Goal: Information Seeking & Learning: Check status

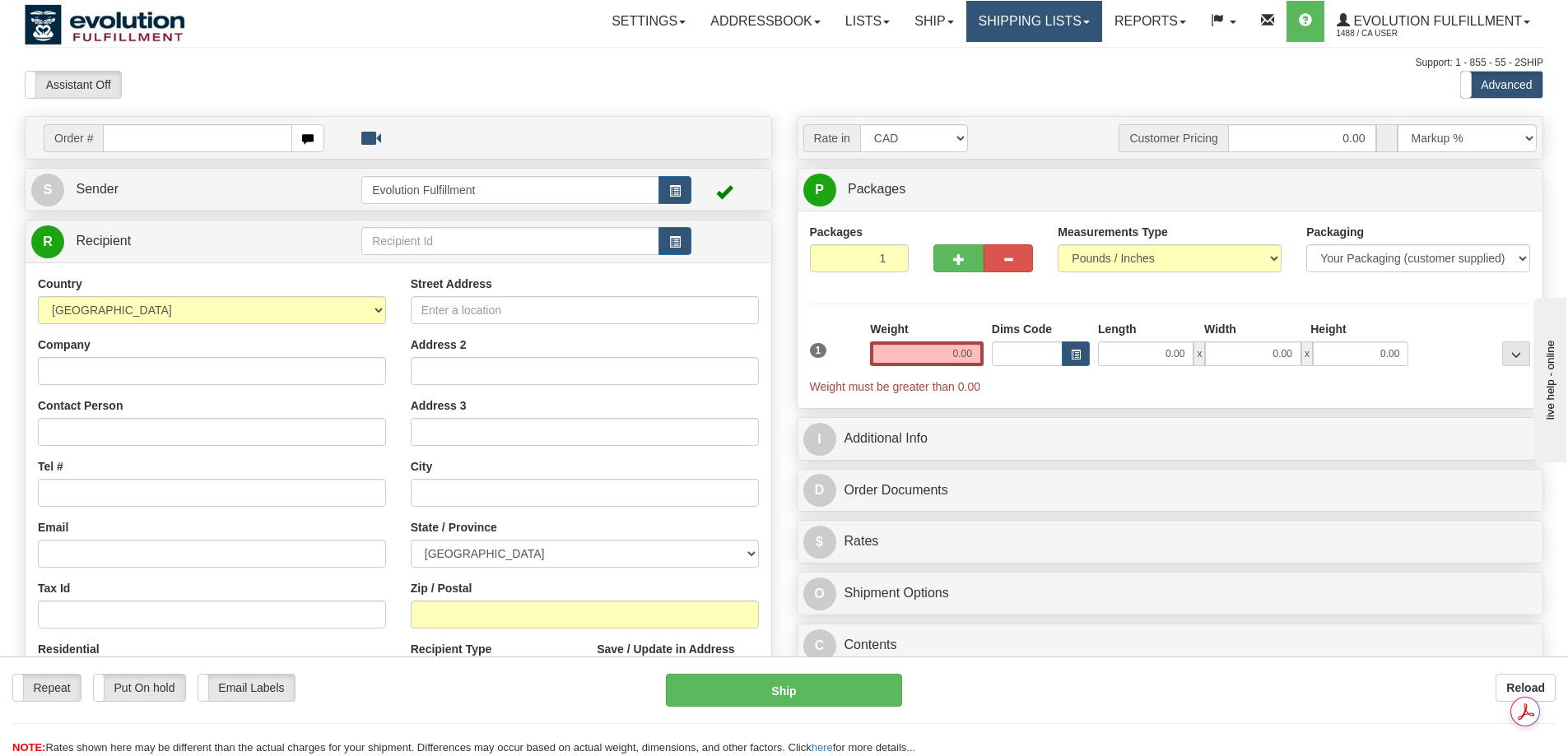
click at [1014, 24] on link "Shipping lists" at bounding box center [1034, 21] width 136 height 41
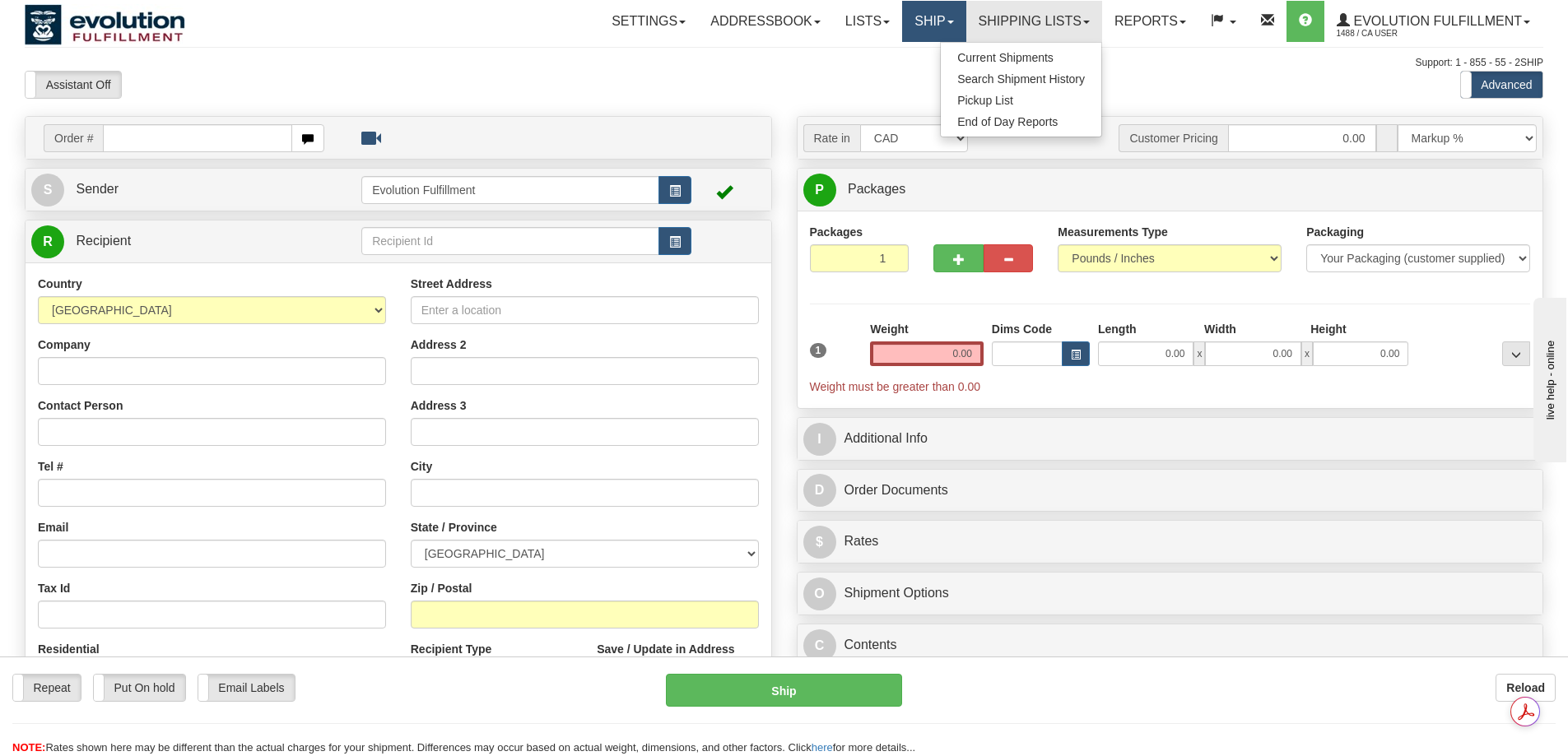
click at [951, 21] on link "Ship" at bounding box center [934, 21] width 64 height 41
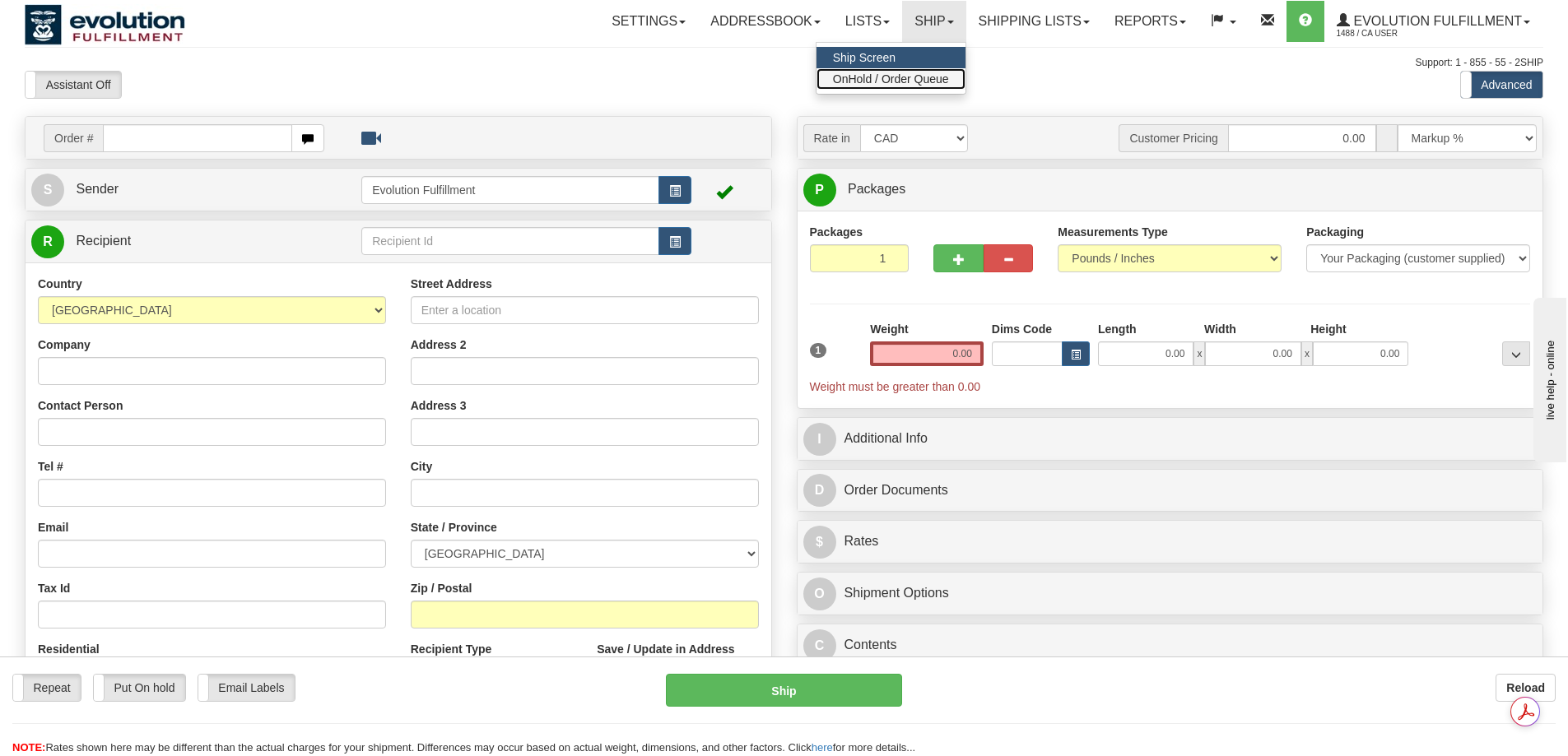
click at [903, 85] on span "OnHold / Order Queue" at bounding box center [891, 78] width 116 height 13
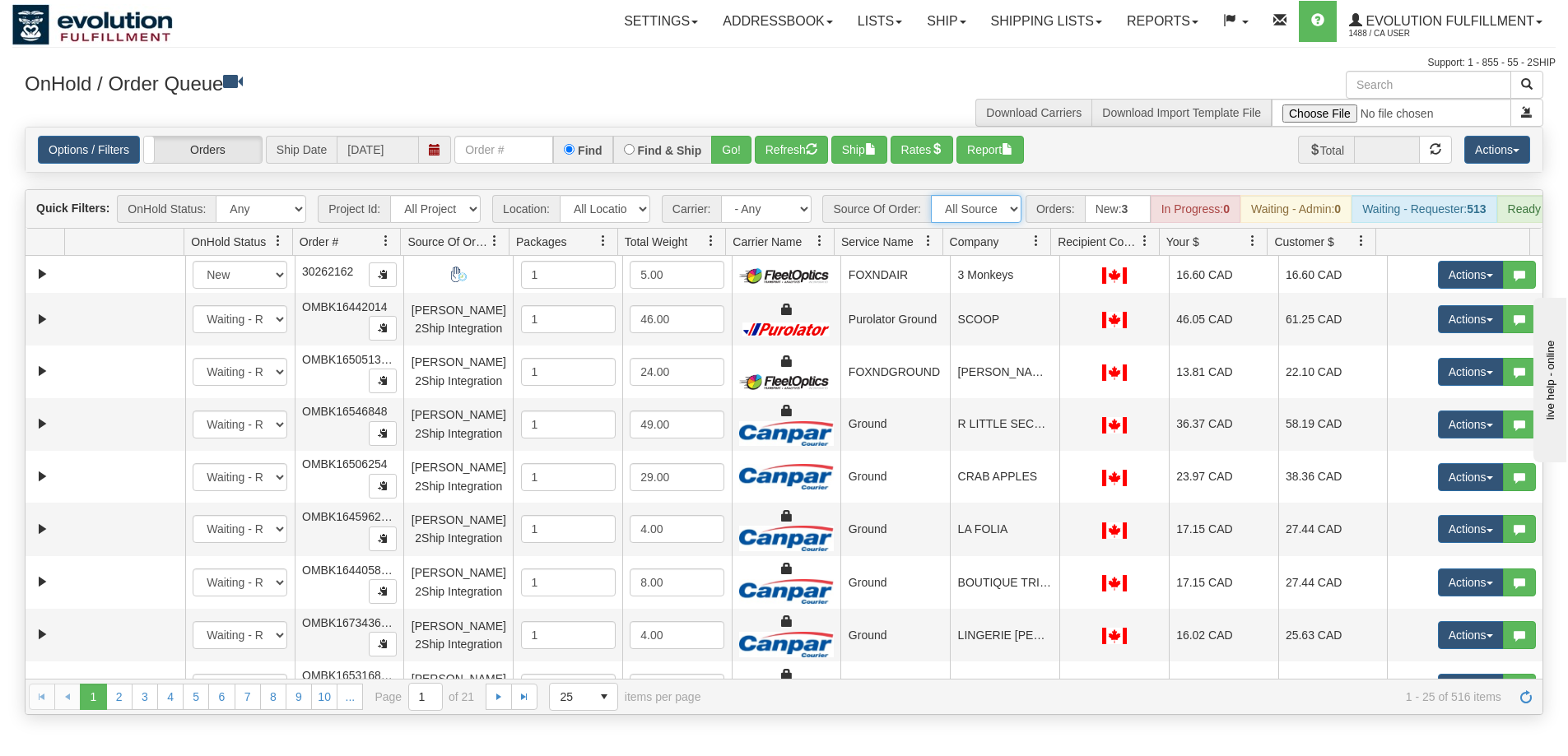
click at [980, 209] on select "All Sources AirBlaster 2Ship Integration Ambler Apparel 2Ship Integration BC Ca…" at bounding box center [976, 209] width 90 height 28
select select "Molly Bracken 2Ship Integration"
click at [931, 195] on select "All Sources AirBlaster 2Ship Integration Ambler Apparel 2Ship Integration BC Ca…" at bounding box center [976, 209] width 90 height 28
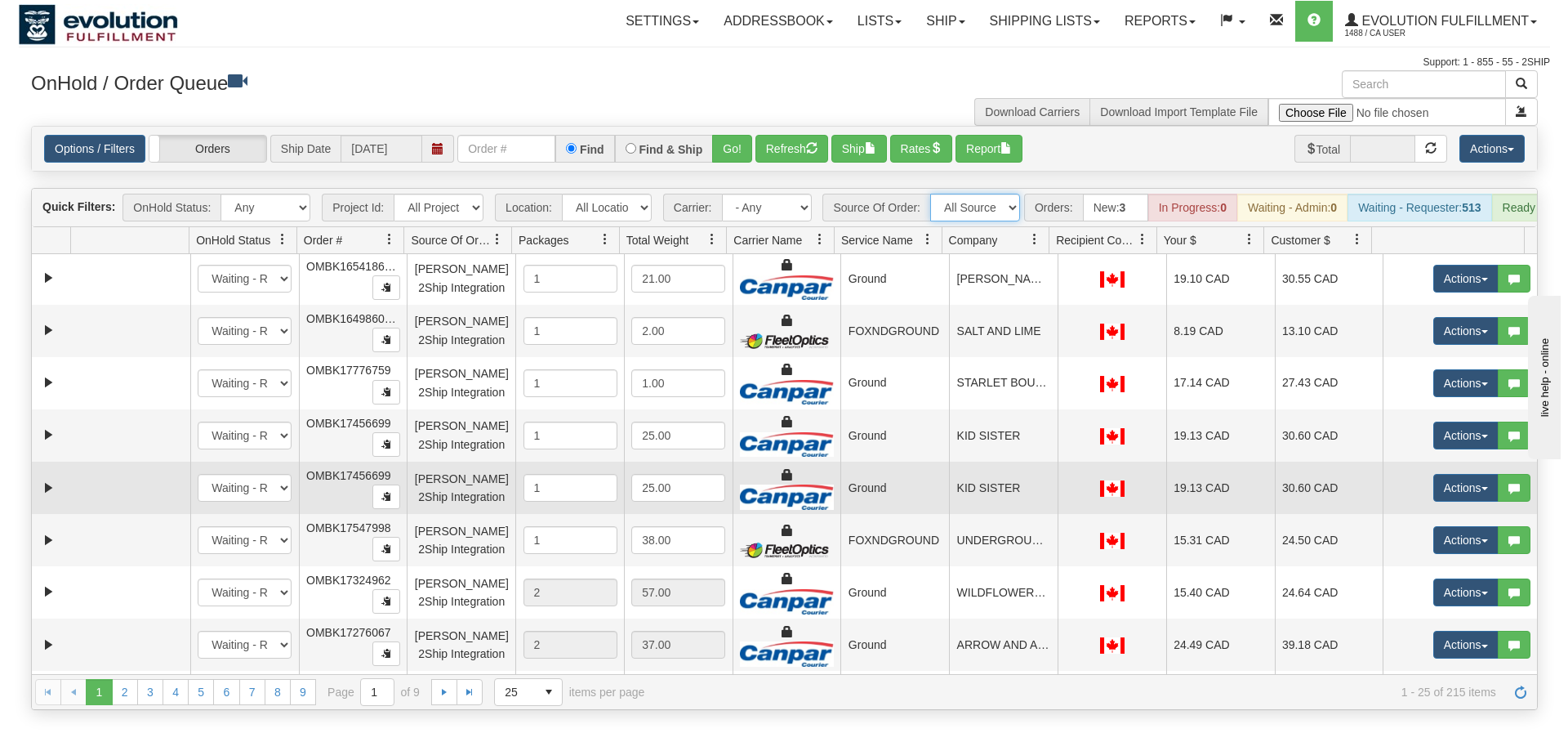
scroll to position [680, 0]
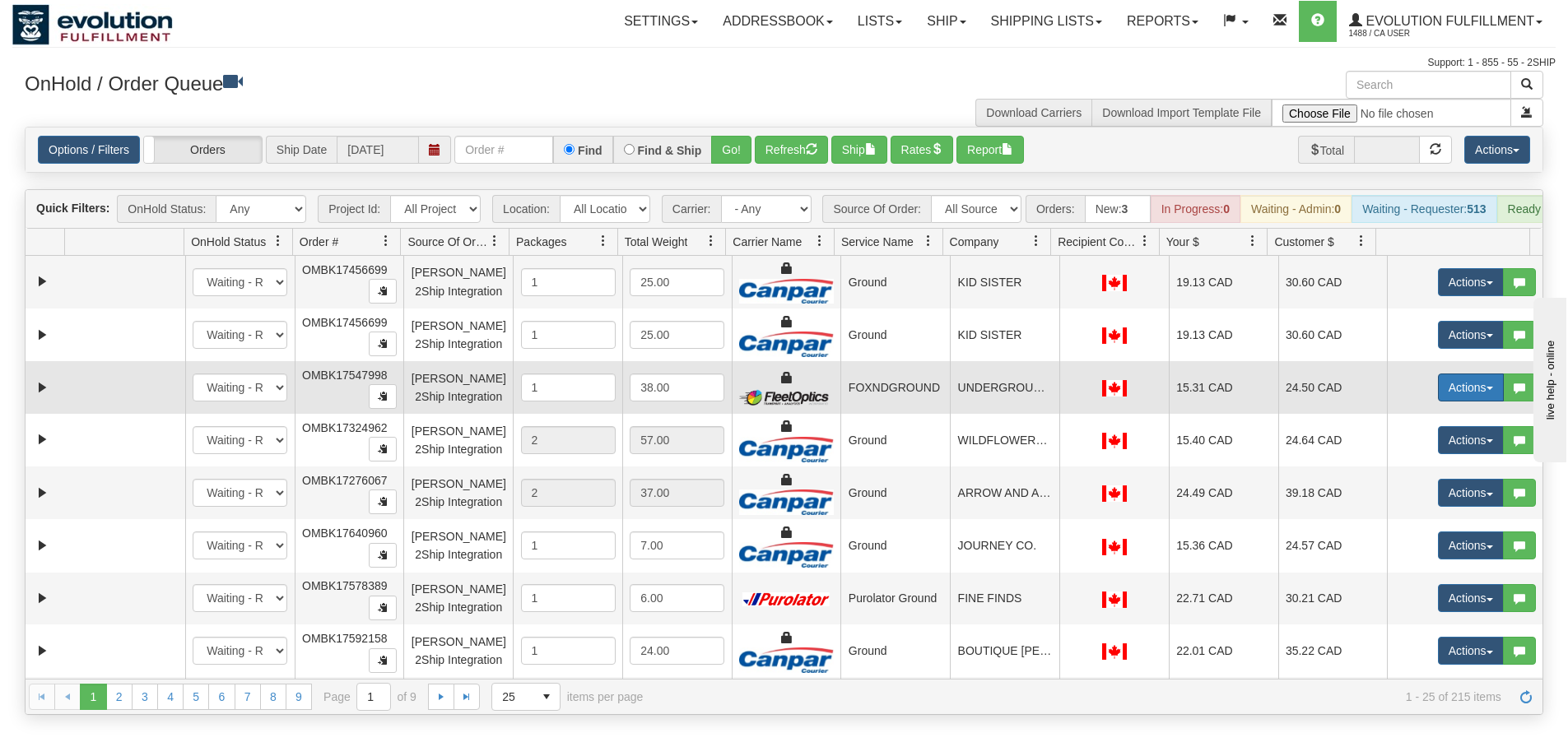
click at [1452, 393] on button "Actions" at bounding box center [1470, 387] width 66 height 28
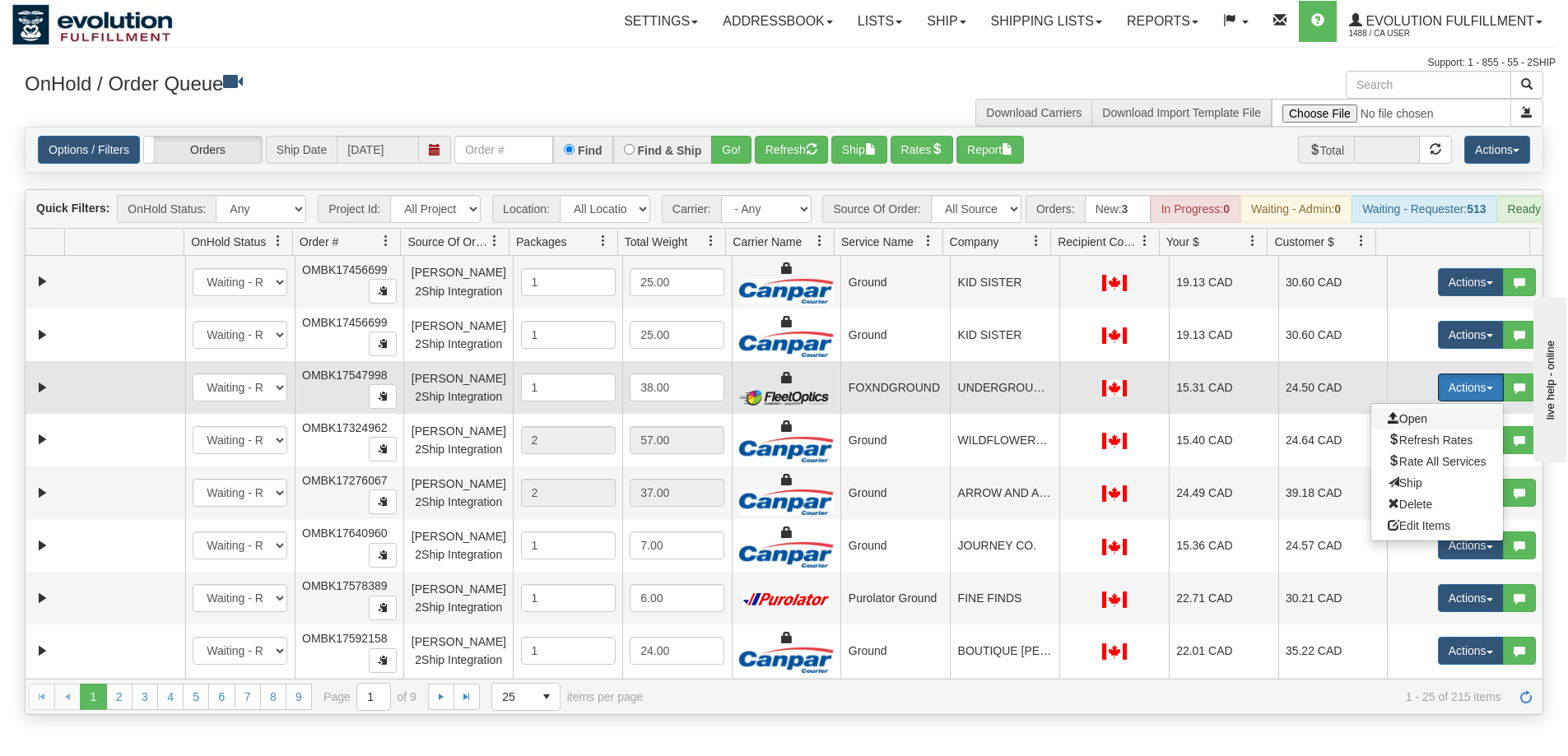
click at [1408, 425] on span "Open" at bounding box center [1407, 418] width 40 height 13
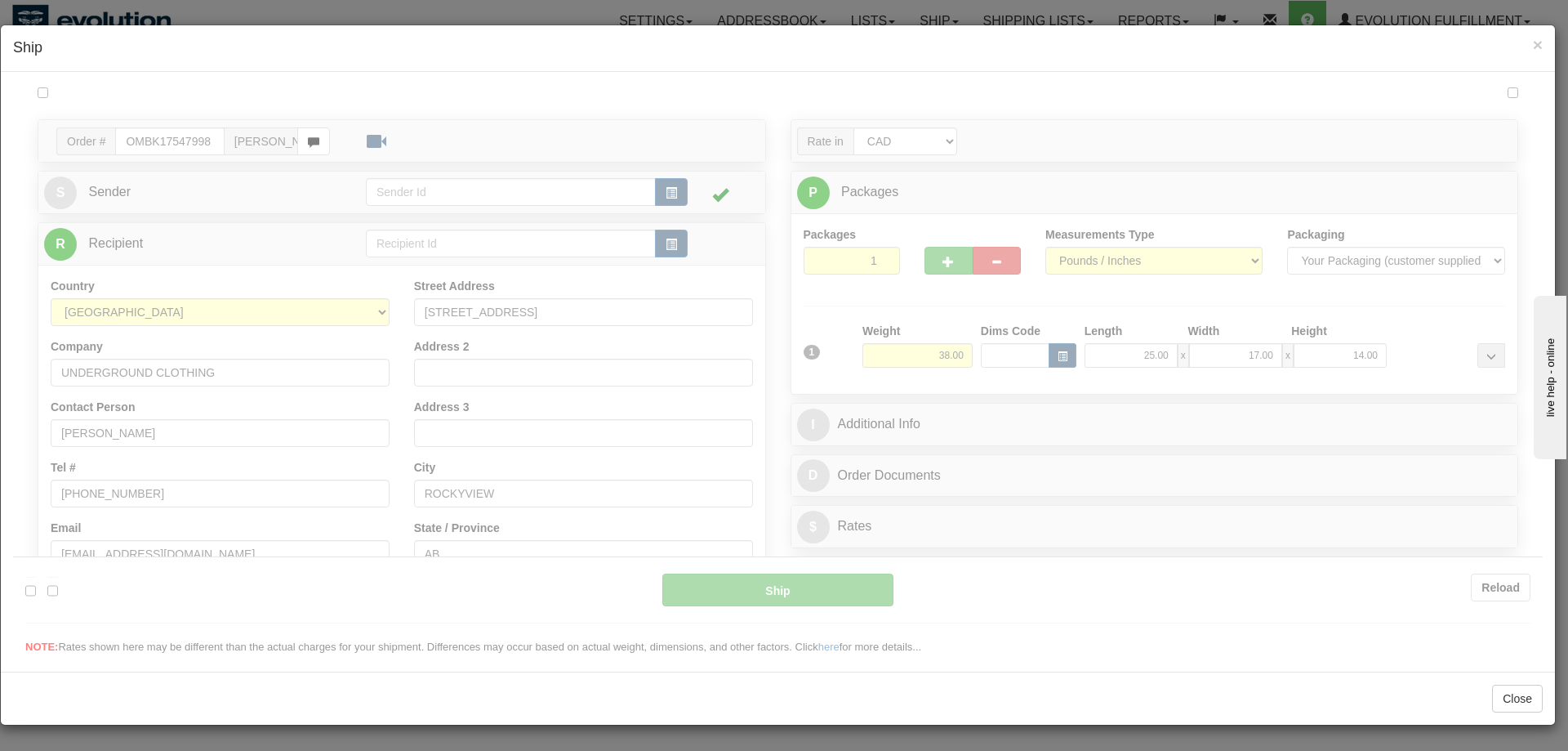
scroll to position [0, 0]
type input "FOXNDGROUND"
type input "15:58"
type input "16:00"
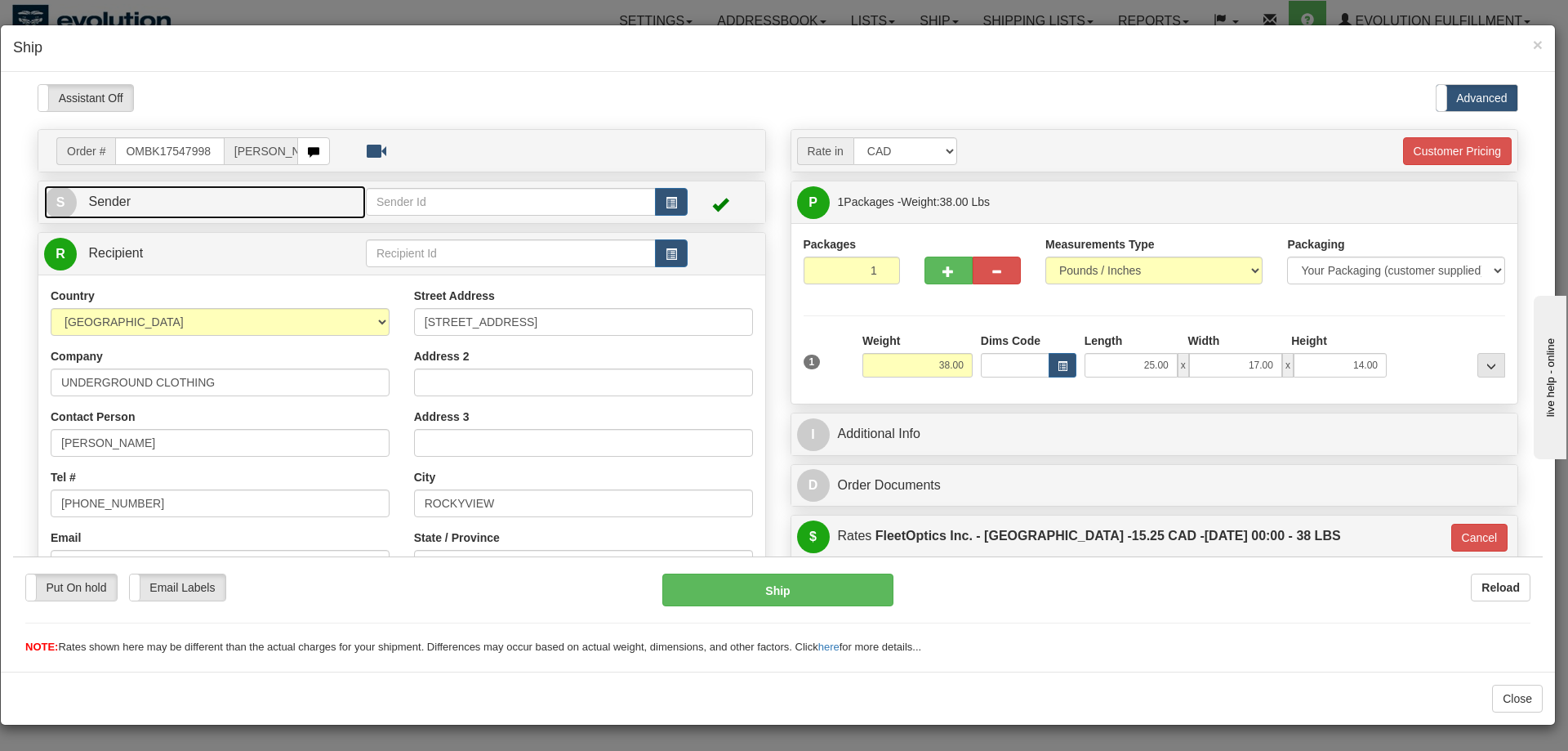
click at [250, 199] on link "S Sender" at bounding box center [205, 201] width 322 height 33
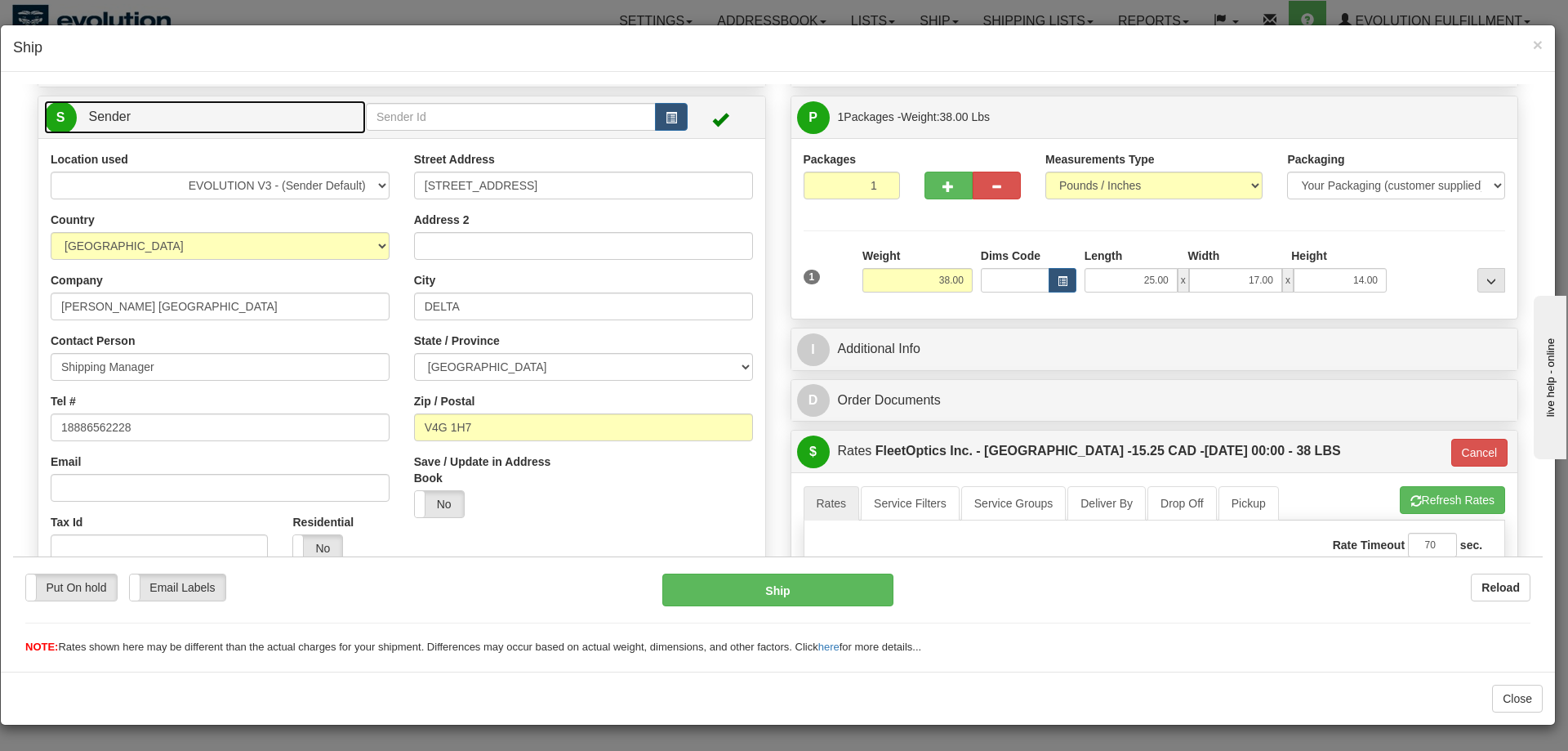
scroll to position [137, 0]
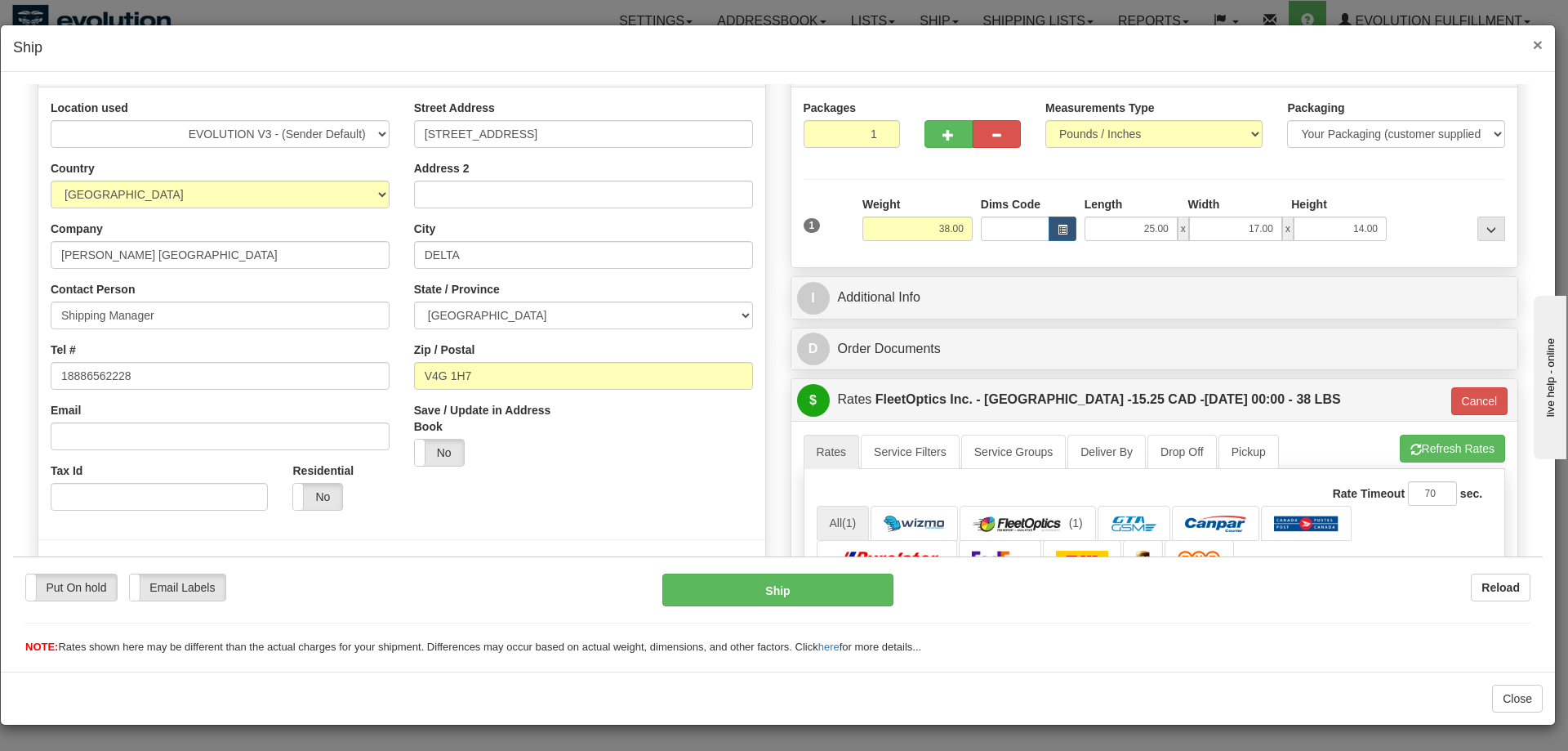
click at [1536, 46] on span "×" at bounding box center [1537, 44] width 9 height 19
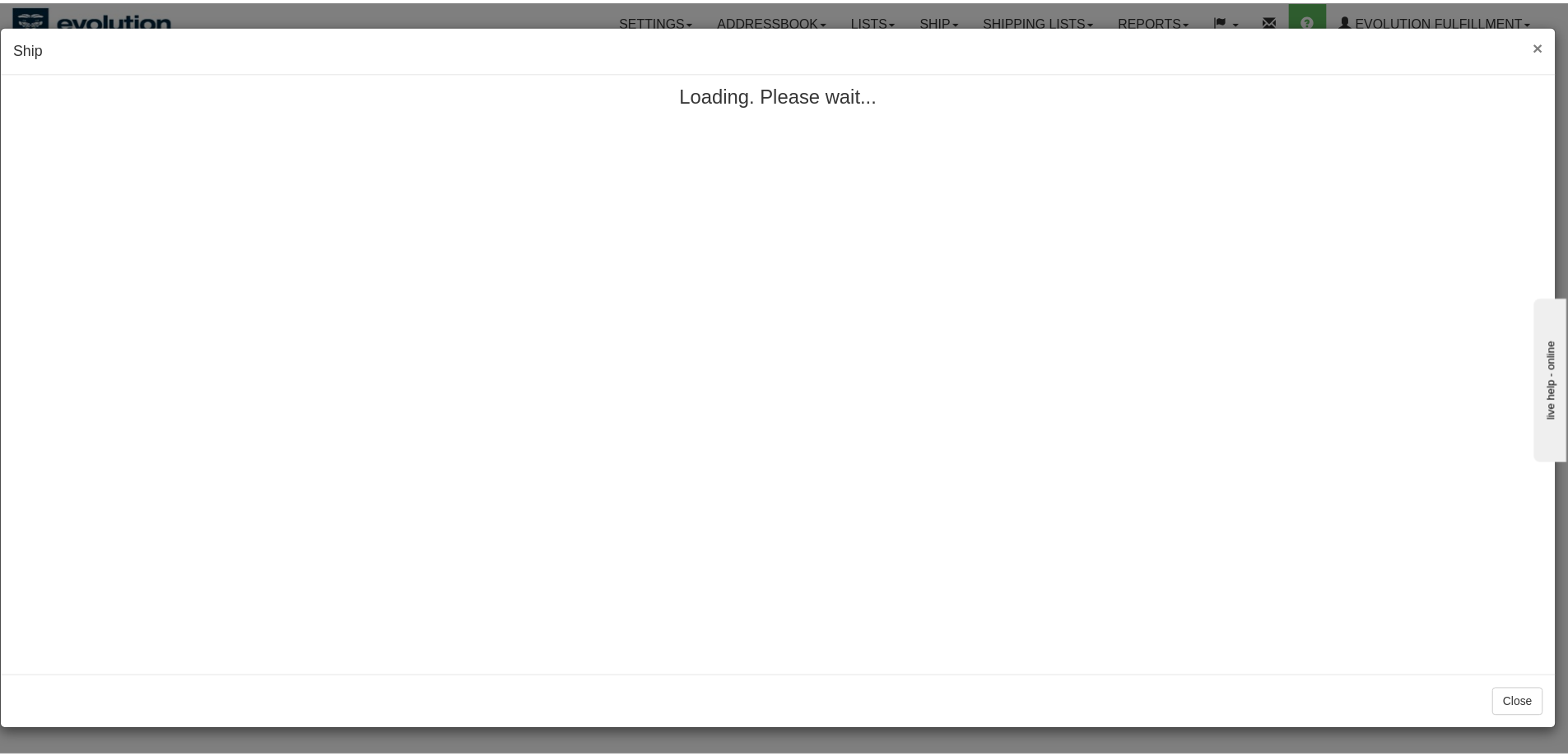
scroll to position [0, 0]
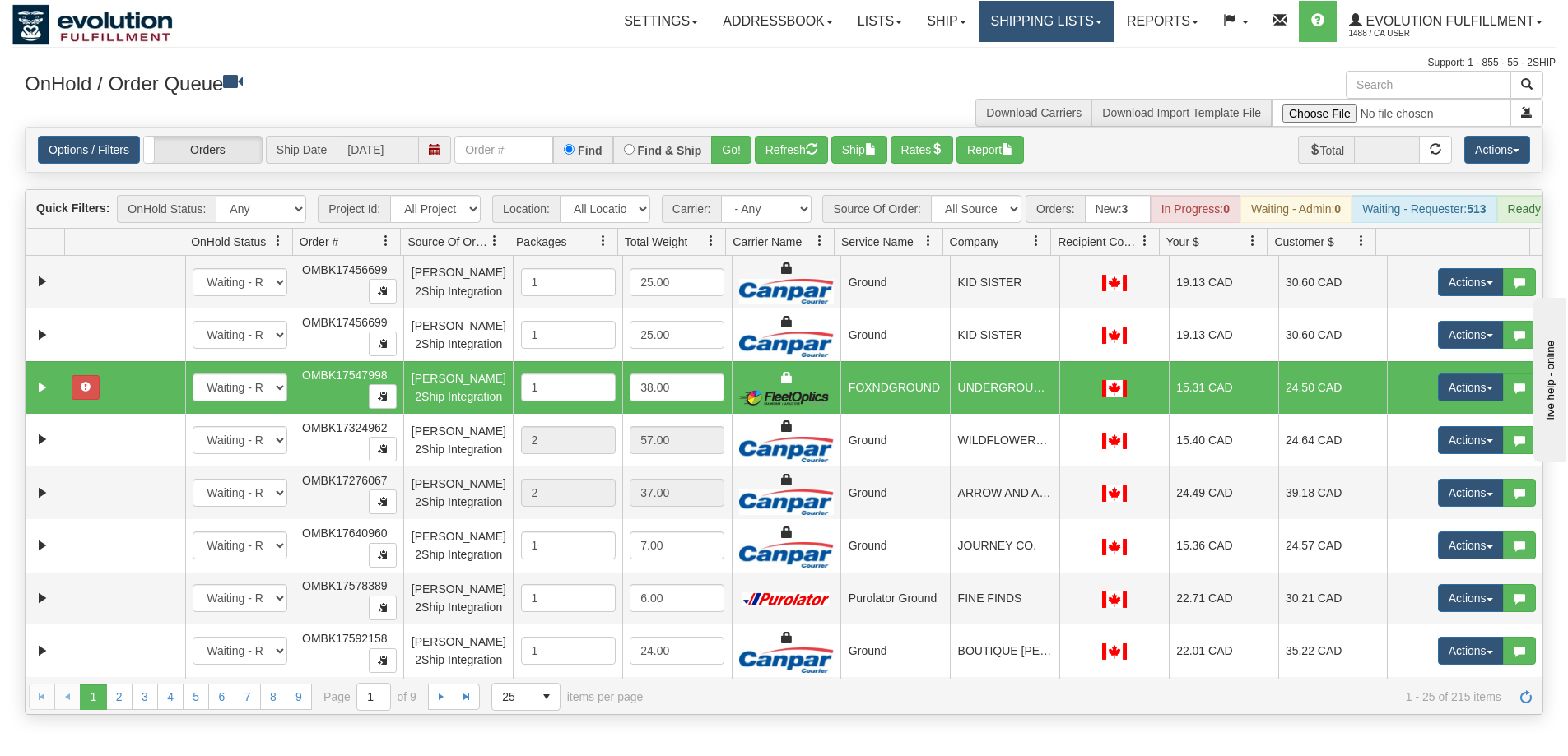
click at [998, 20] on link "Shipping lists" at bounding box center [1046, 21] width 136 height 41
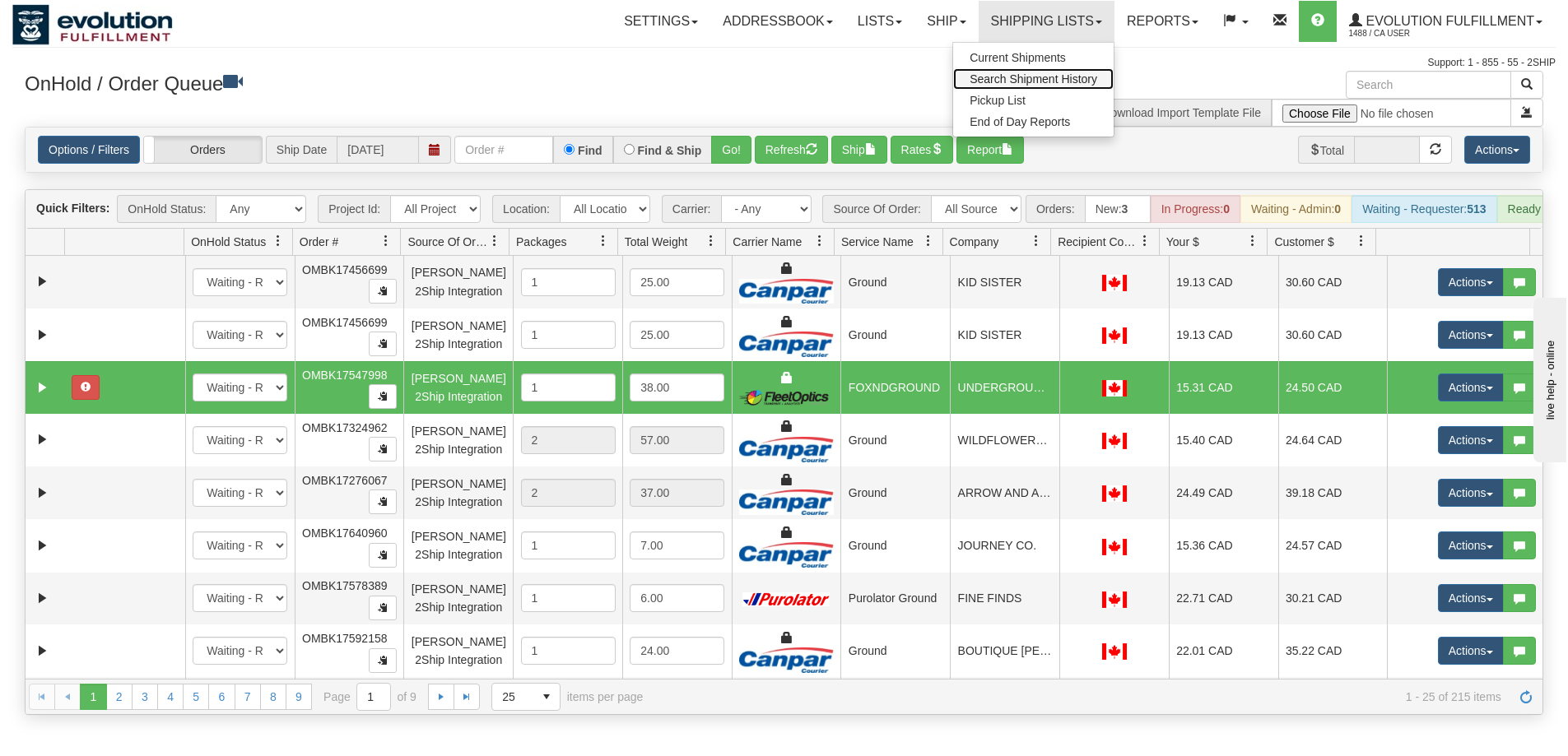
click at [1012, 76] on span "Search Shipment History" at bounding box center [1033, 78] width 127 height 13
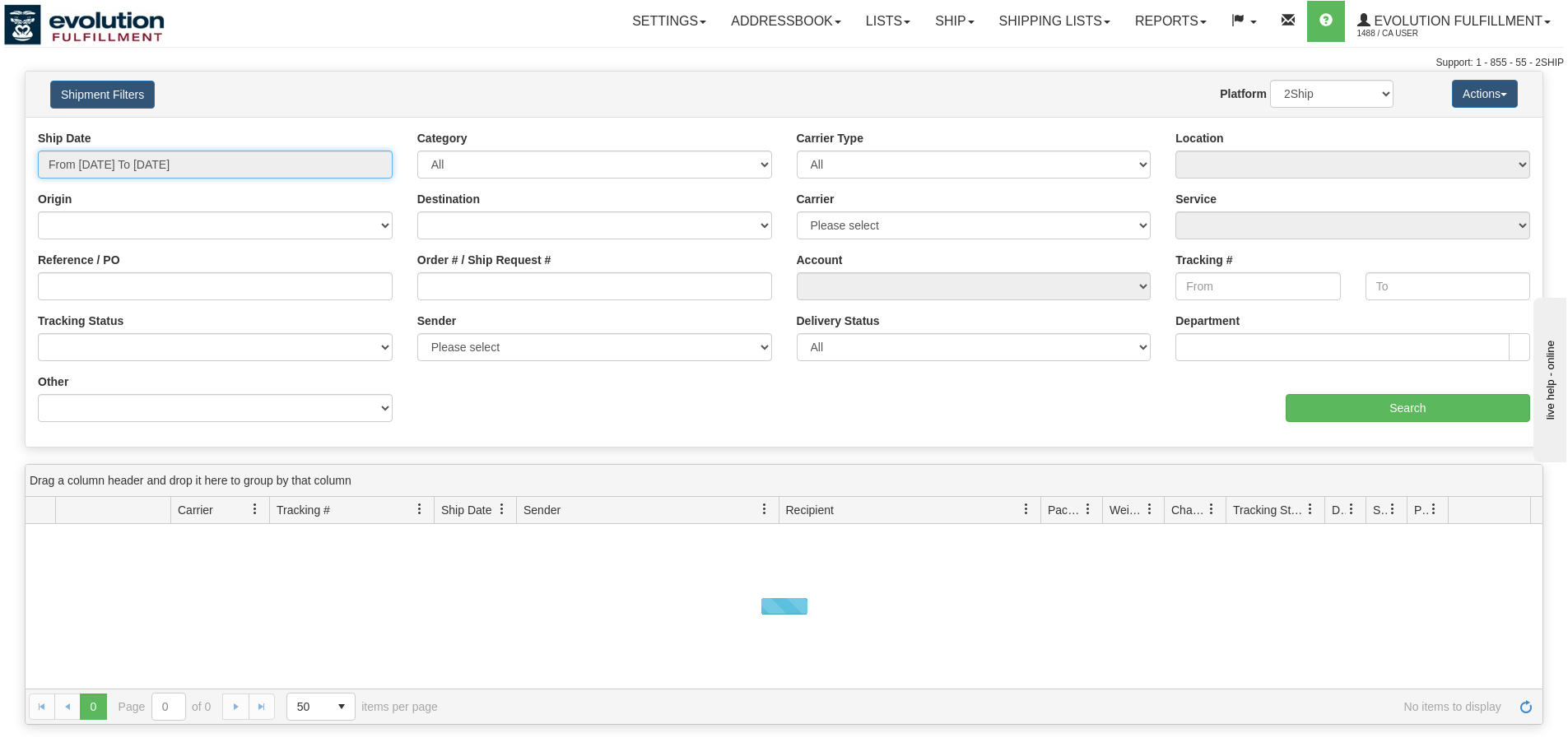
type input "[DATE]"
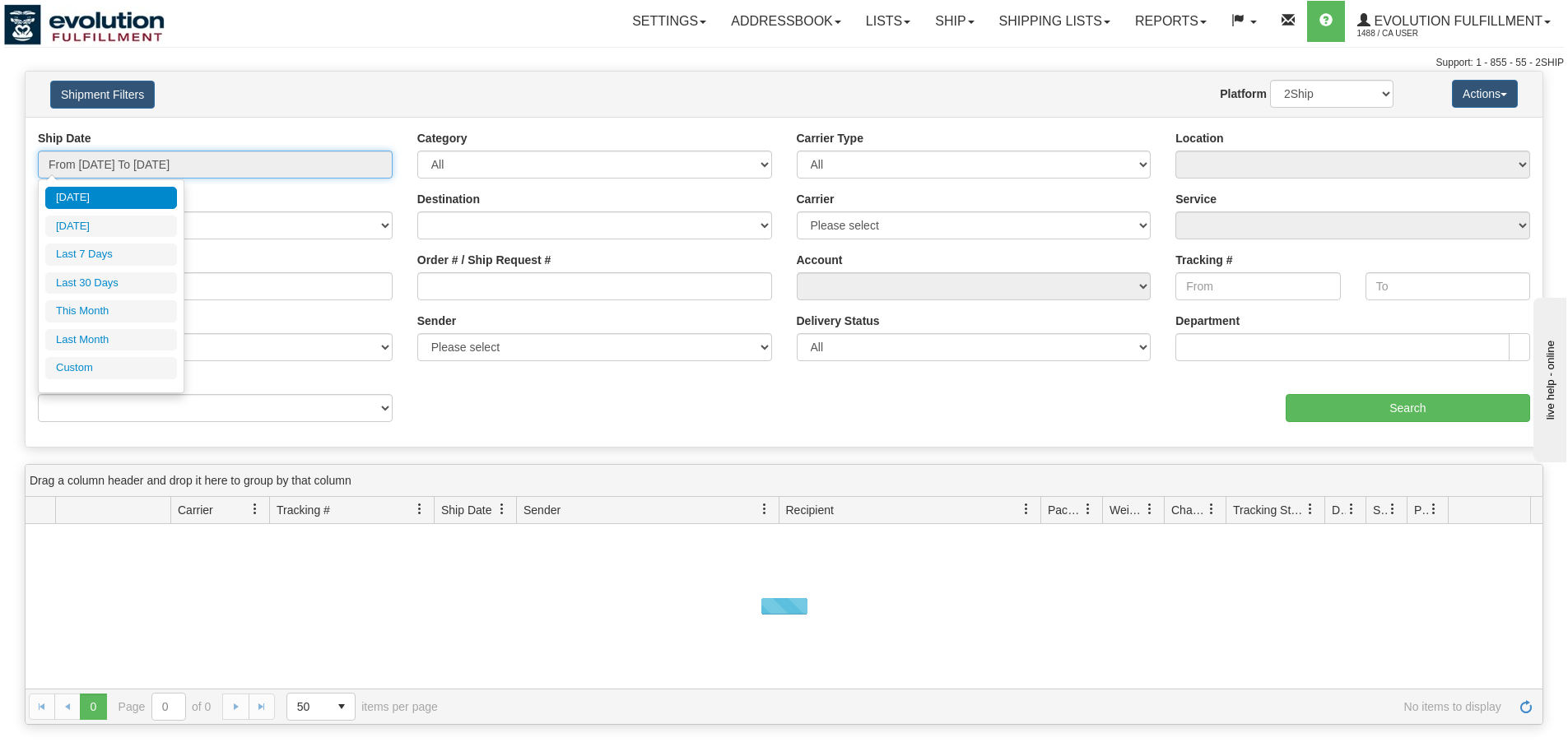
click at [221, 166] on input "From [DATE] To [DATE]" at bounding box center [215, 164] width 355 height 28
type input "[DATE]"
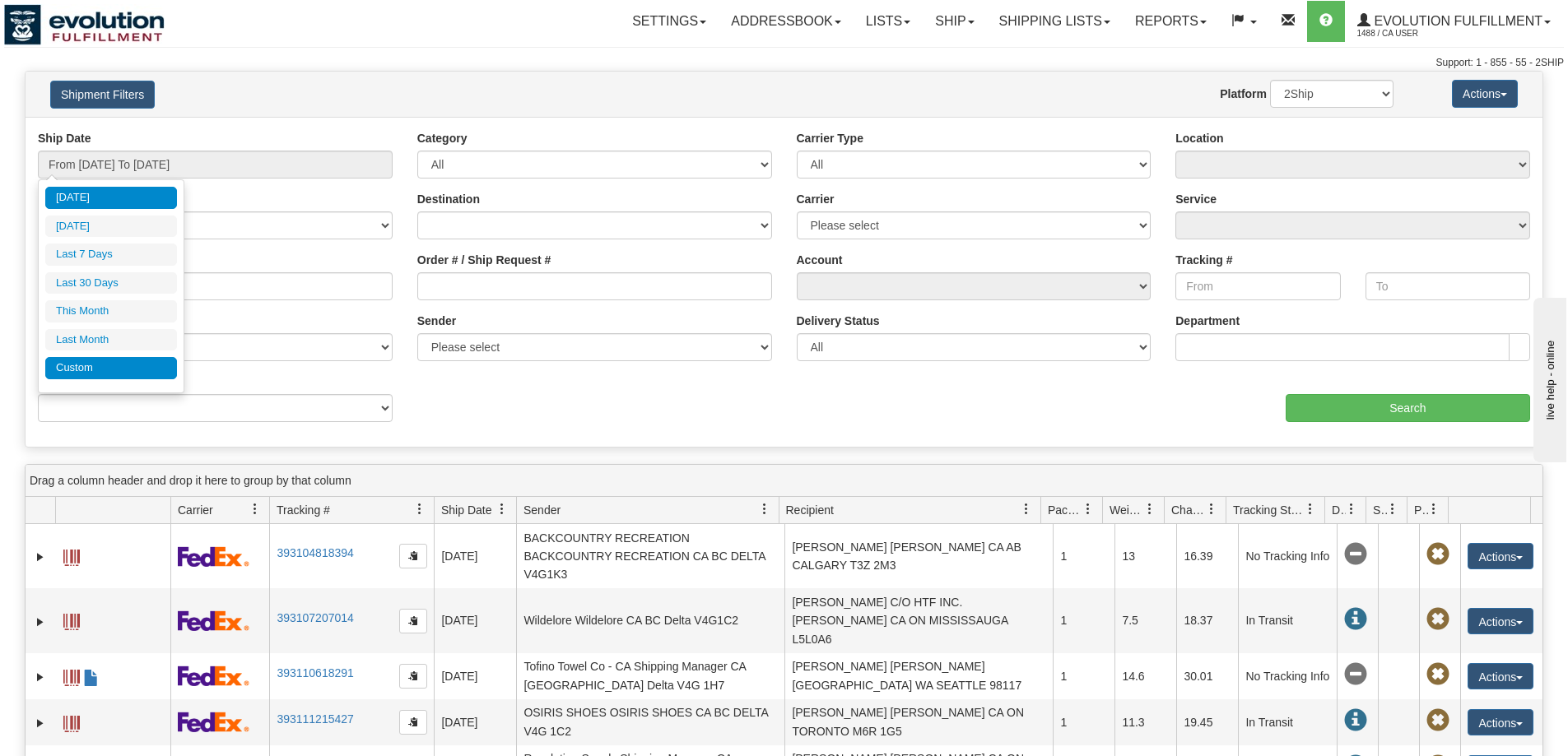
click at [108, 378] on li "Custom" at bounding box center [111, 368] width 132 height 22
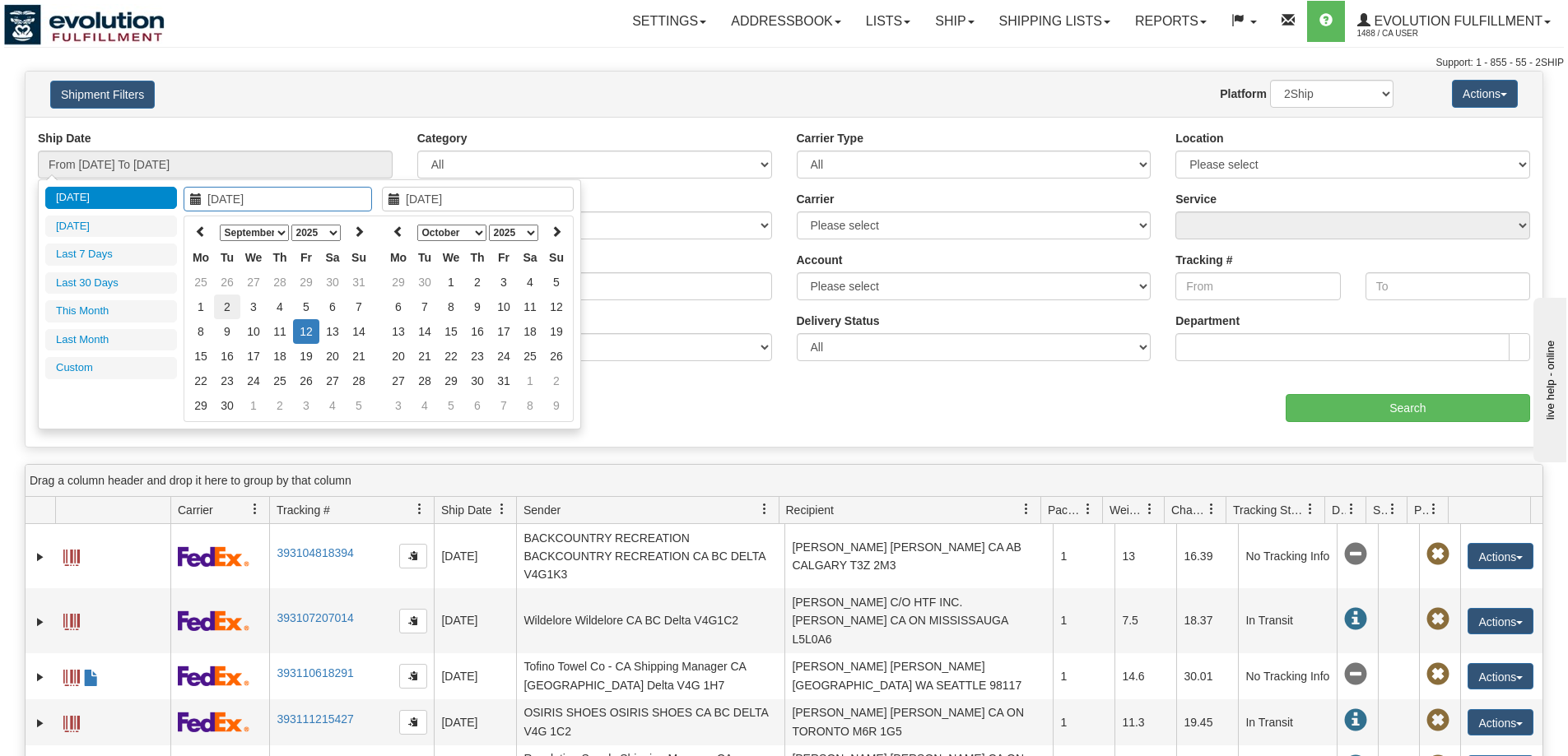
type input "[DATE]"
click at [229, 300] on td "2" at bounding box center [227, 307] width 27 height 25
type input "[DATE]"
click at [229, 300] on td "2" at bounding box center [227, 307] width 27 height 25
type input "From [DATE] To [DATE]"
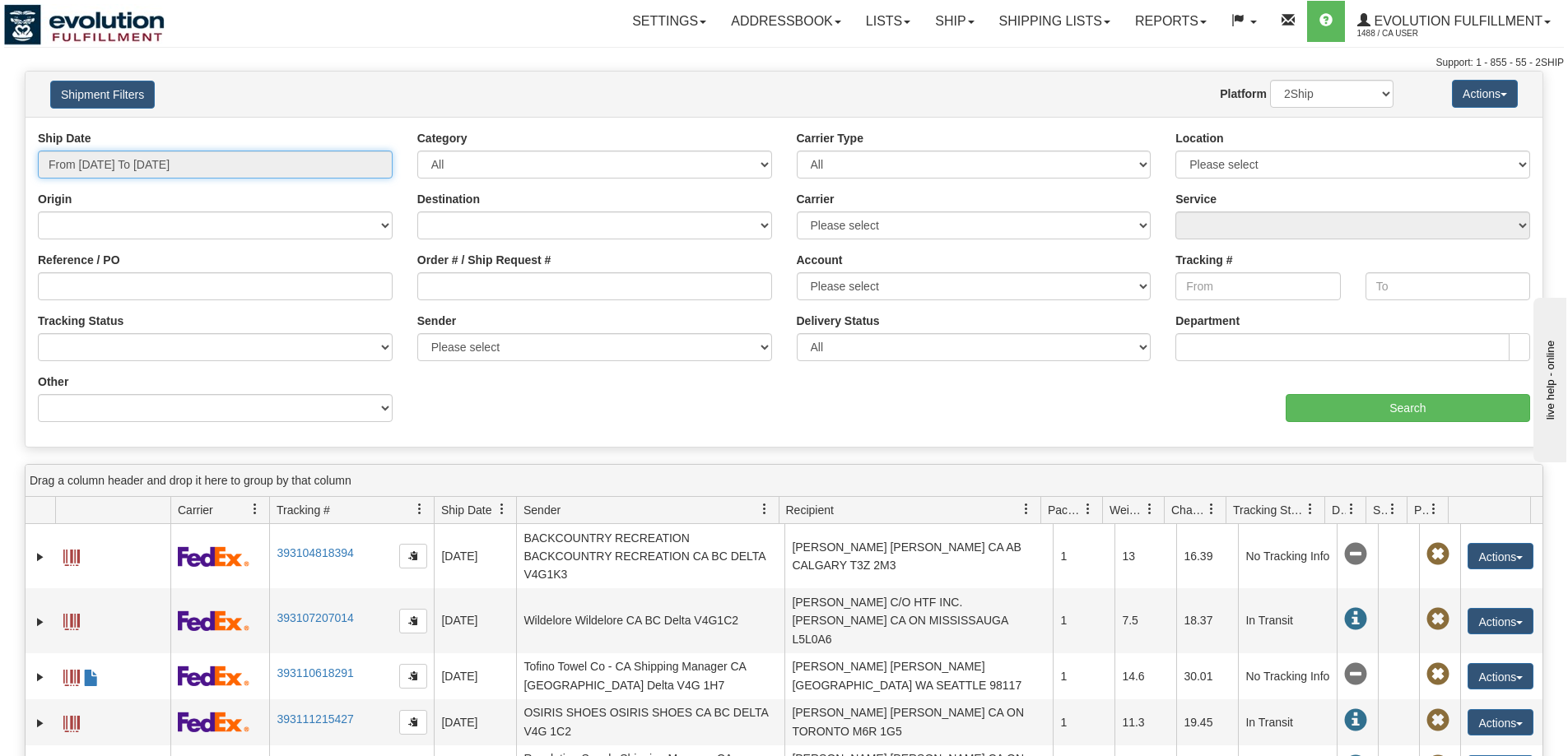
click at [286, 168] on input "From [DATE] To [DATE]" at bounding box center [215, 164] width 355 height 28
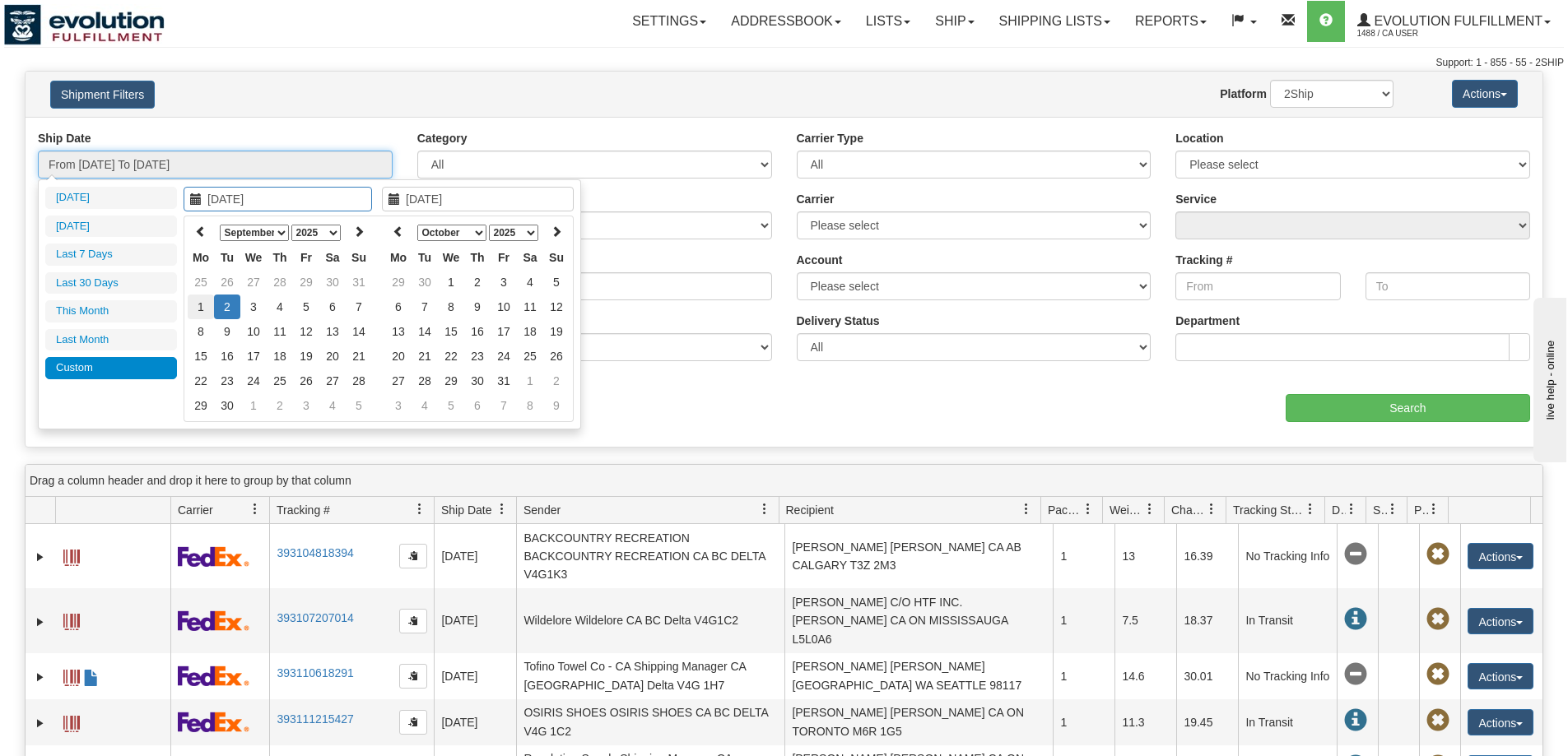
type input "[DATE]"
click at [211, 302] on td "1" at bounding box center [200, 307] width 27 height 25
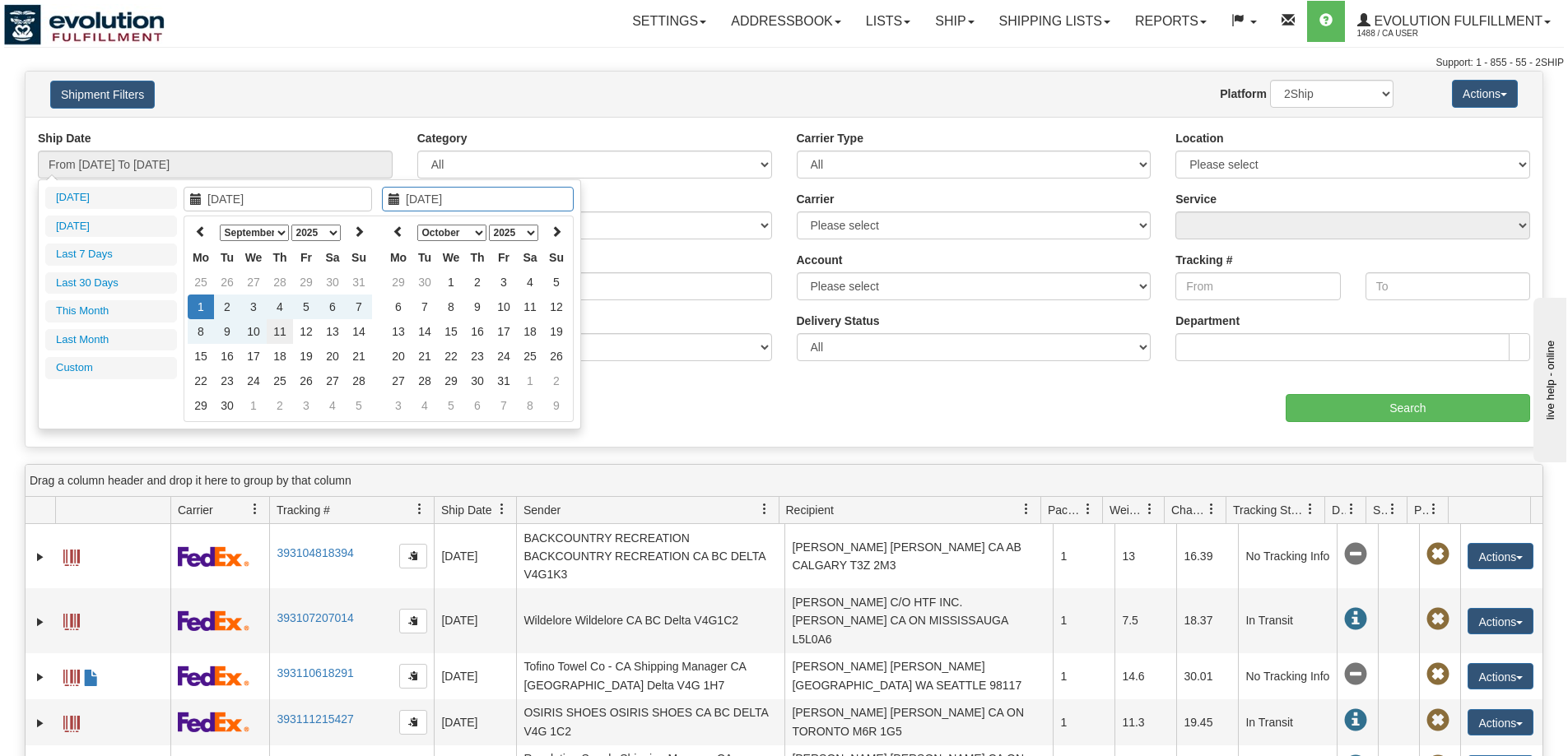
type input "[DATE]"
click at [286, 331] on td "11" at bounding box center [279, 331] width 27 height 25
type input "From [DATE] To [DATE]"
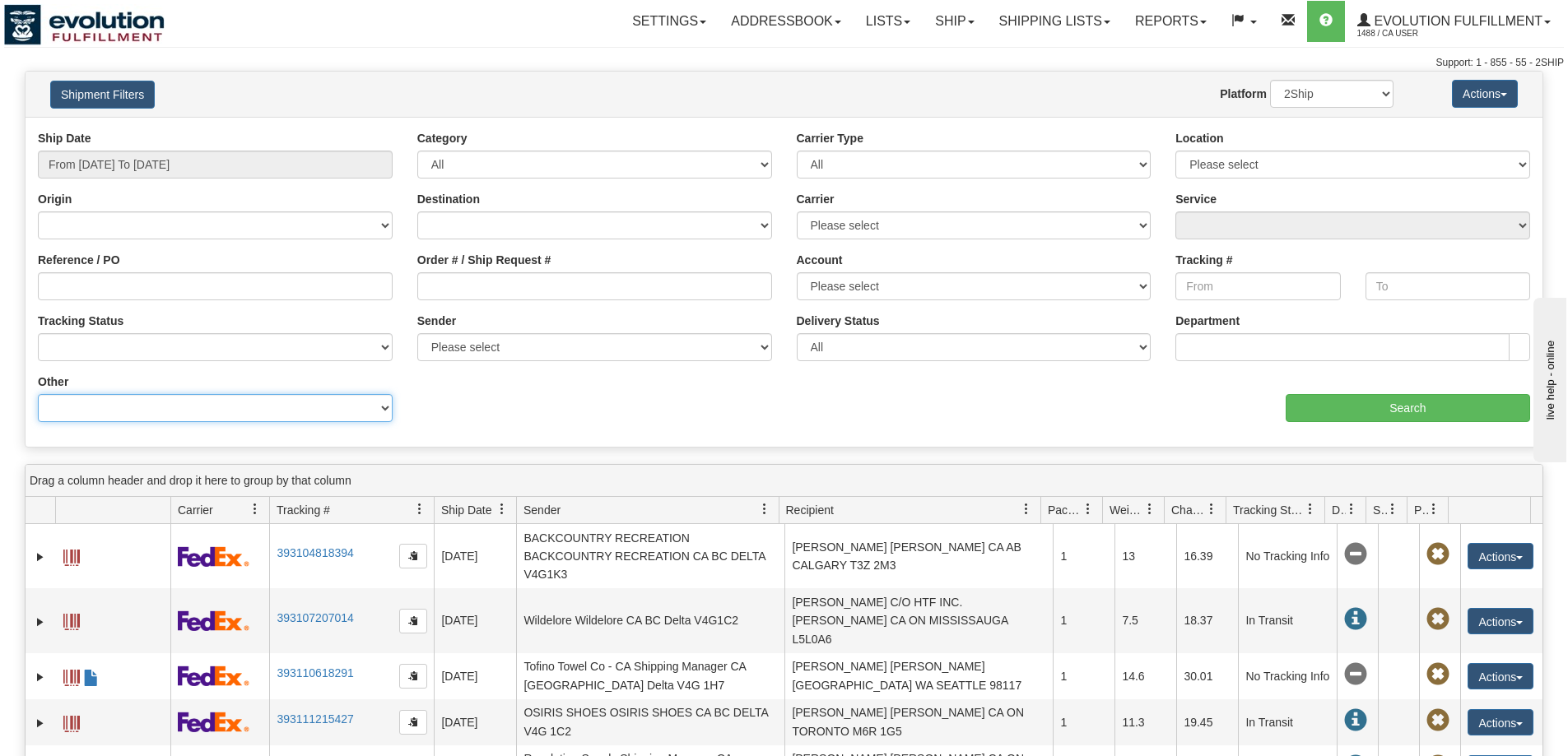
click at [168, 408] on select "Billing Account # Billing Type BOL # (LTL) Commodity Or Documents Consolidation…" at bounding box center [215, 408] width 355 height 28
select select "Sender_Company"
click at [38, 394] on select "Billing Account # Billing Type BOL # (LTL) Commodity Or Documents Consolidation…" at bounding box center [215, 408] width 355 height 28
click at [511, 405] on input "Value" at bounding box center [594, 408] width 355 height 28
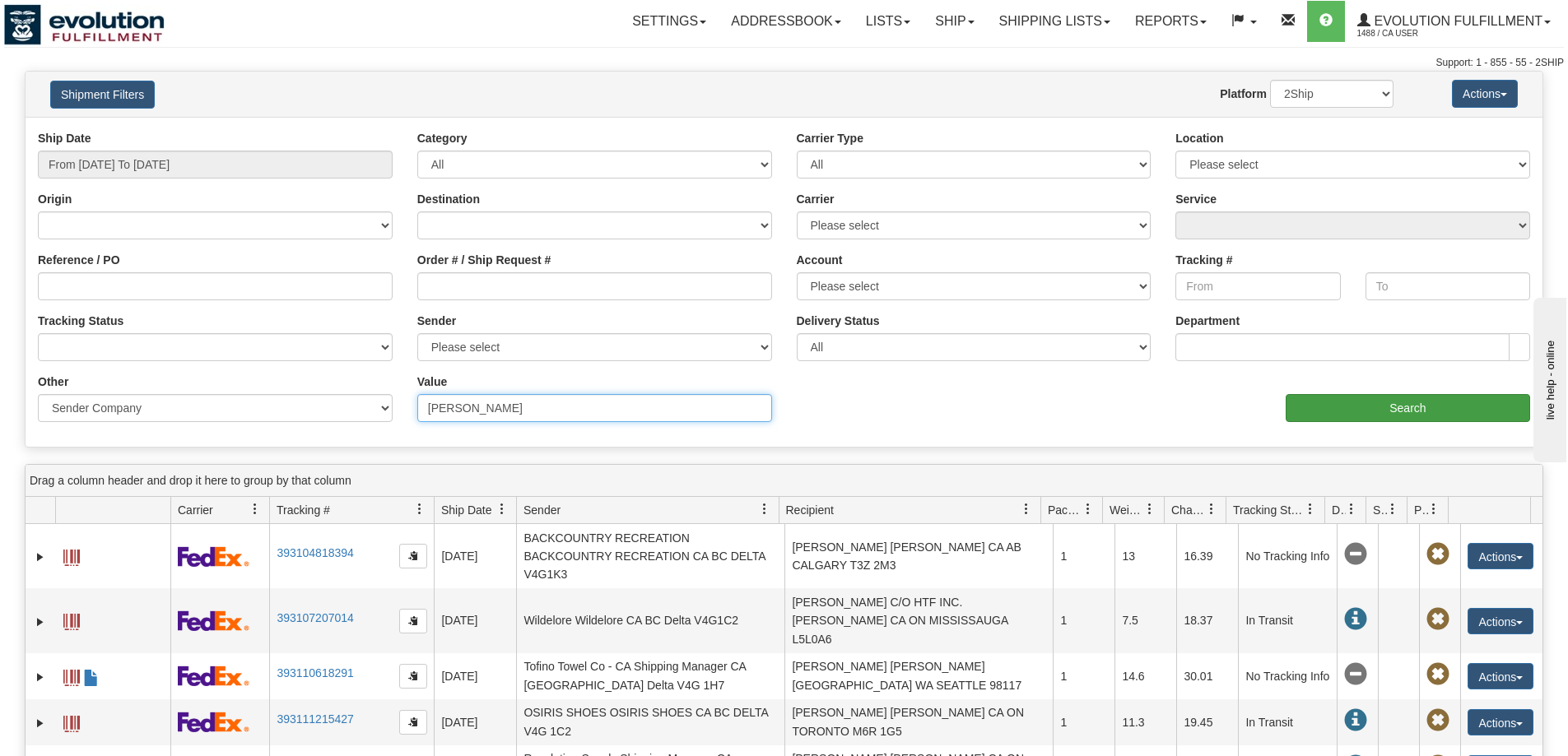
type input "[PERSON_NAME]"
click at [1352, 410] on input "Search" at bounding box center [1407, 408] width 244 height 28
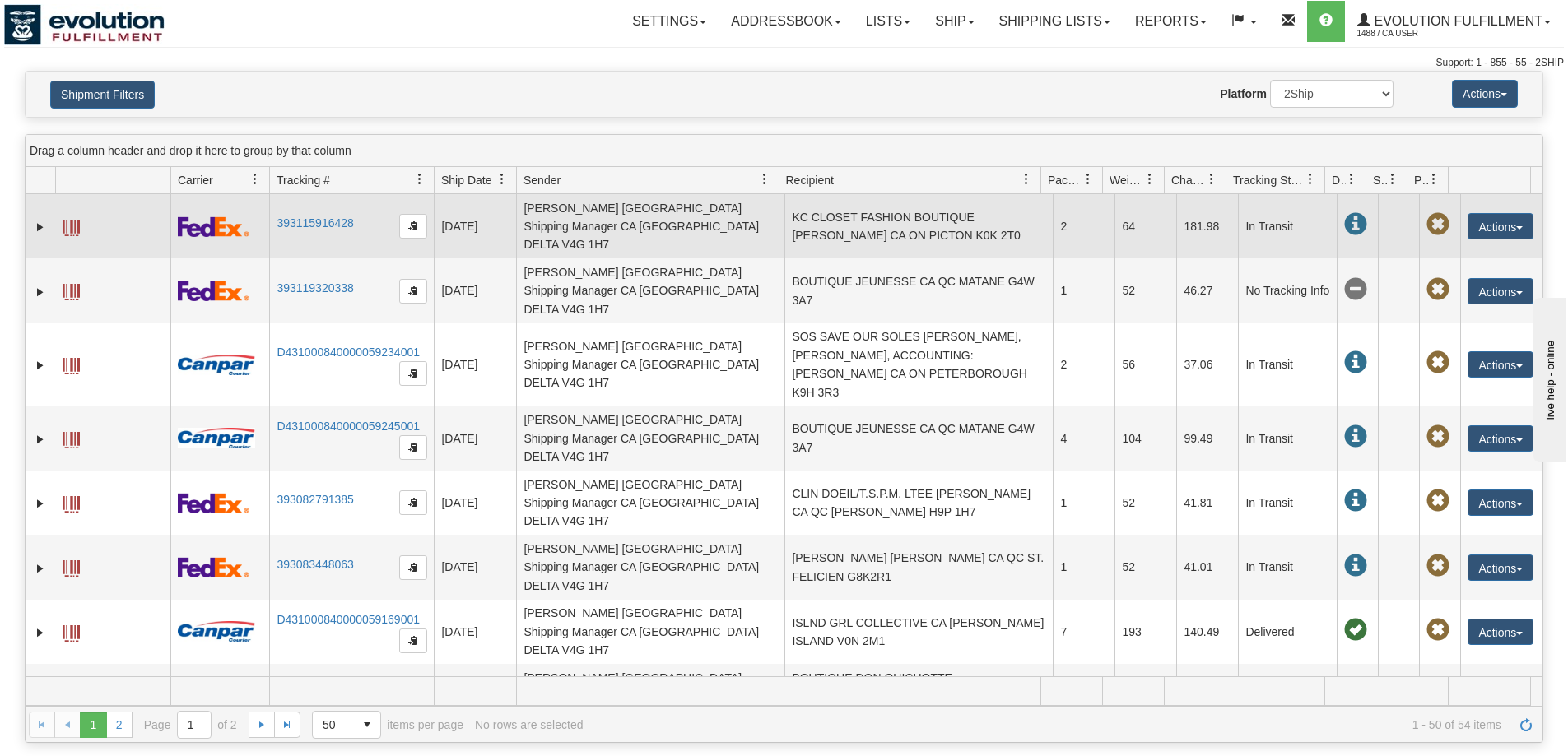
click at [37, 209] on td at bounding box center [40, 226] width 29 height 64
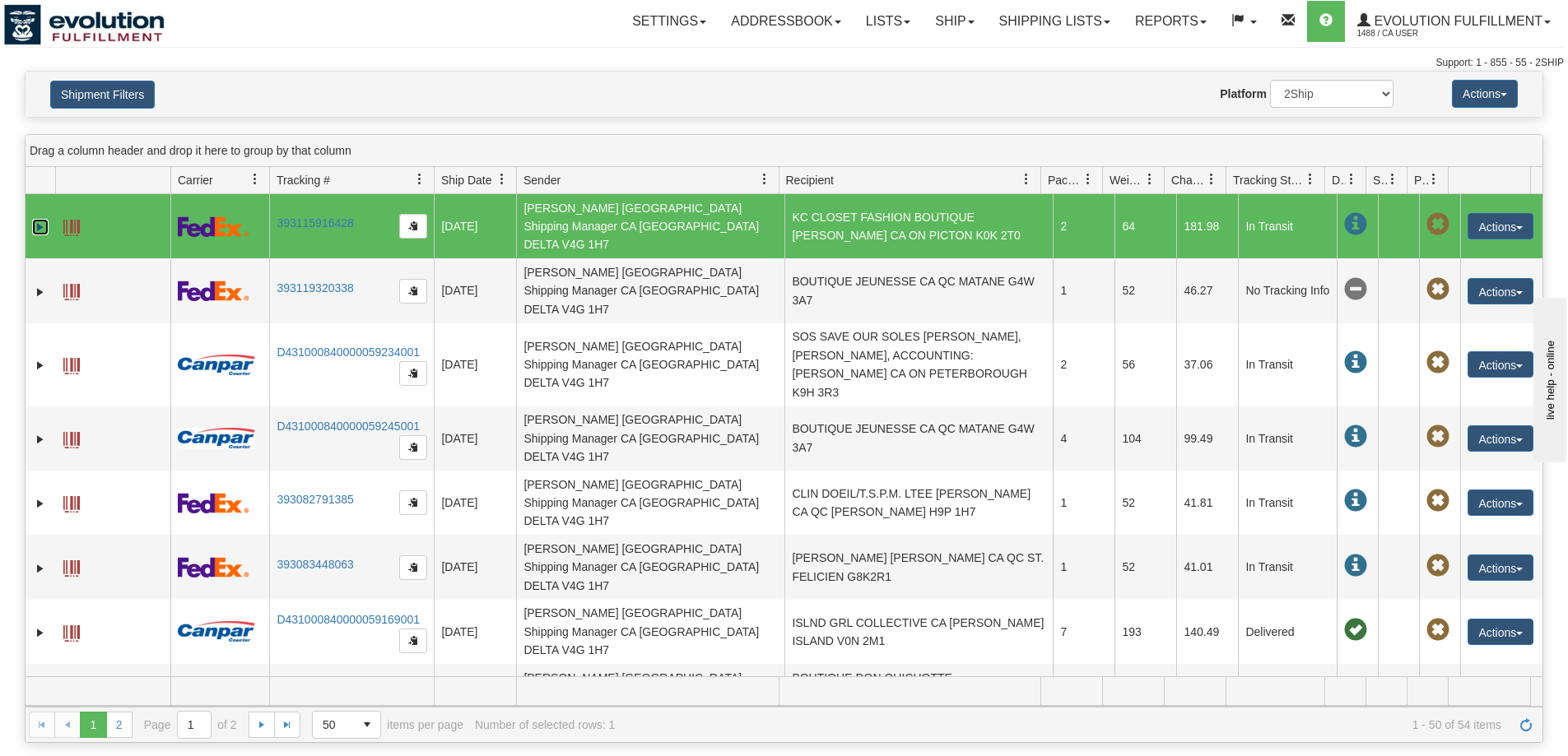
click at [41, 219] on link "Expand" at bounding box center [40, 227] width 16 height 16
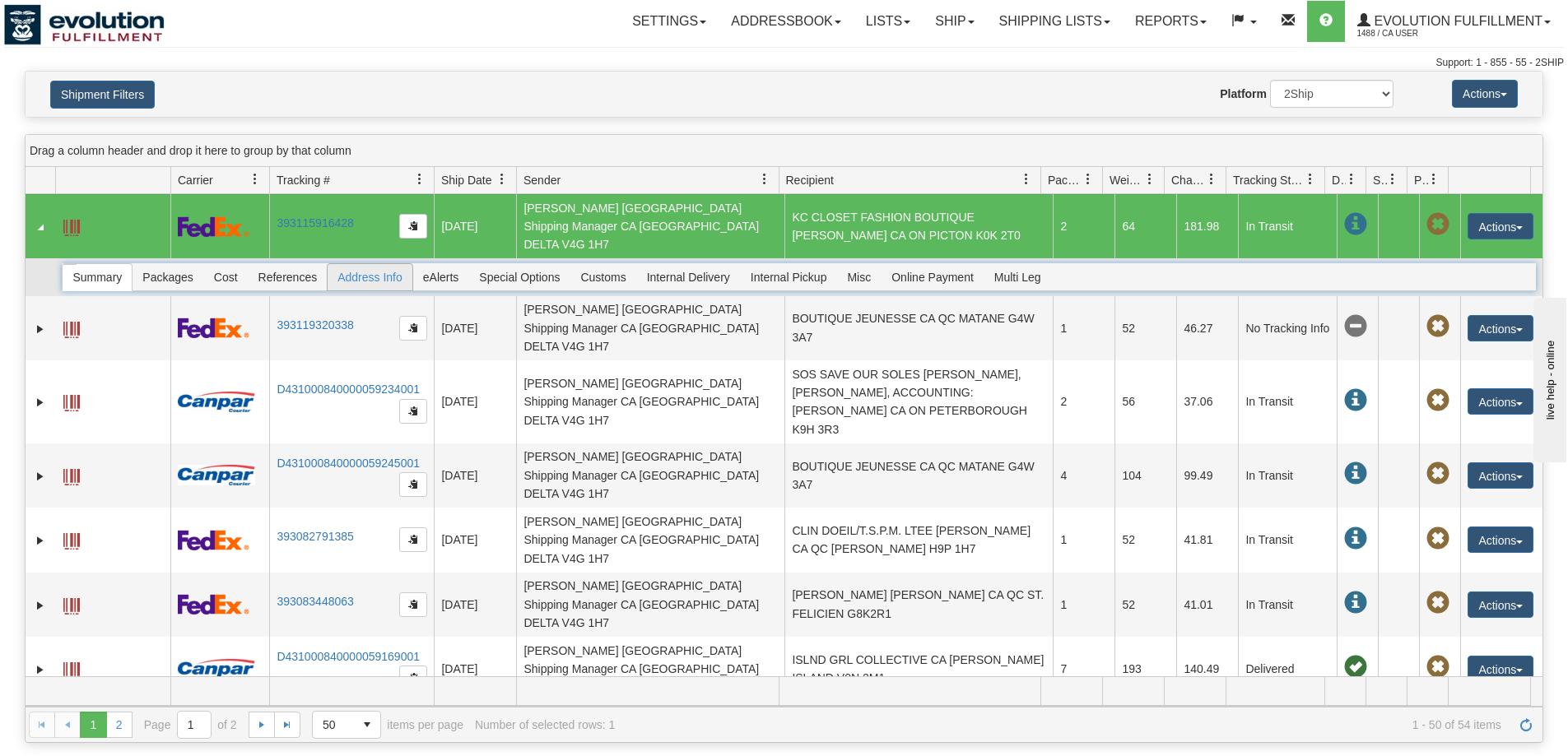
click at [404, 264] on span "Address Info" at bounding box center [370, 277] width 85 height 27
